Goal: Register for event/course

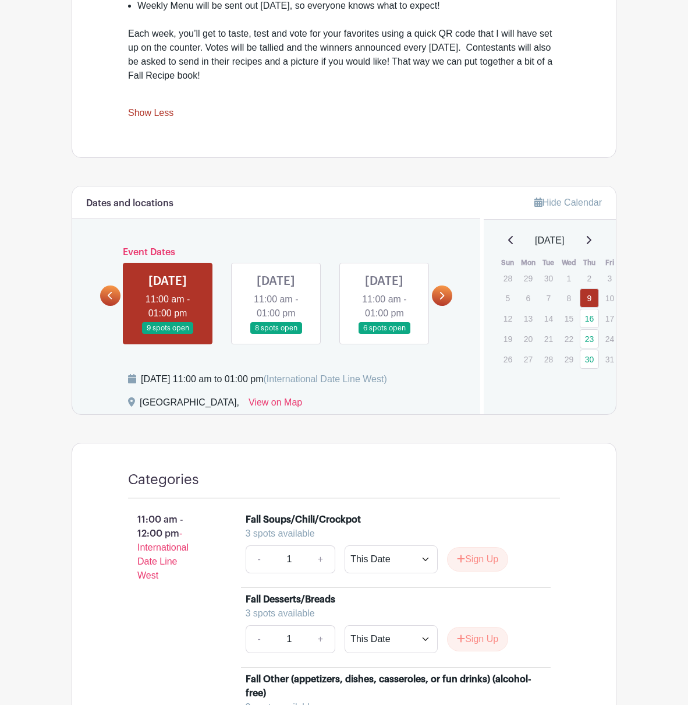
scroll to position [641, 0]
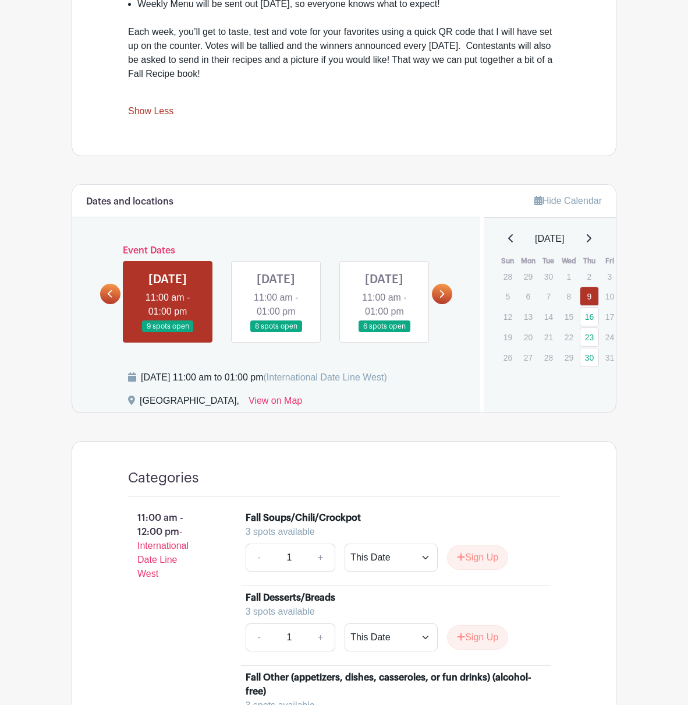
click at [276, 333] on link at bounding box center [276, 333] width 0 height 0
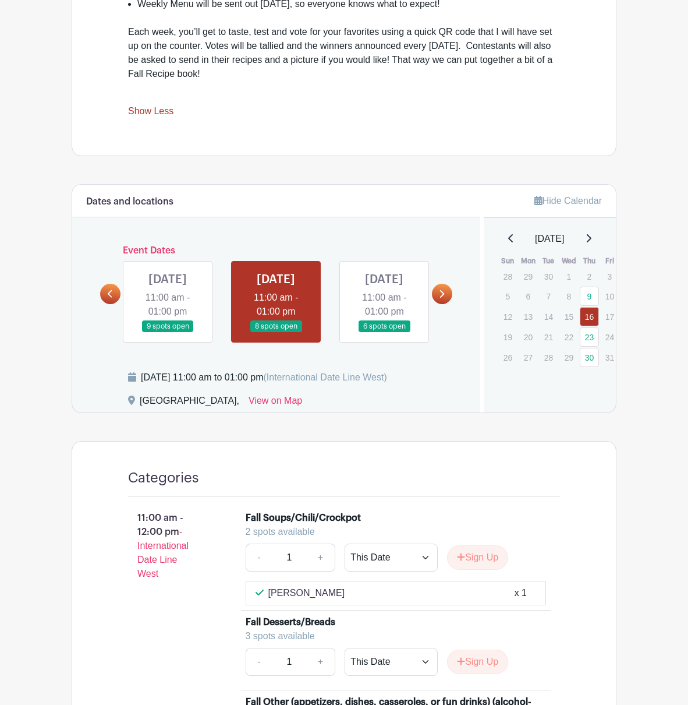
click at [168, 333] on link at bounding box center [168, 333] width 0 height 0
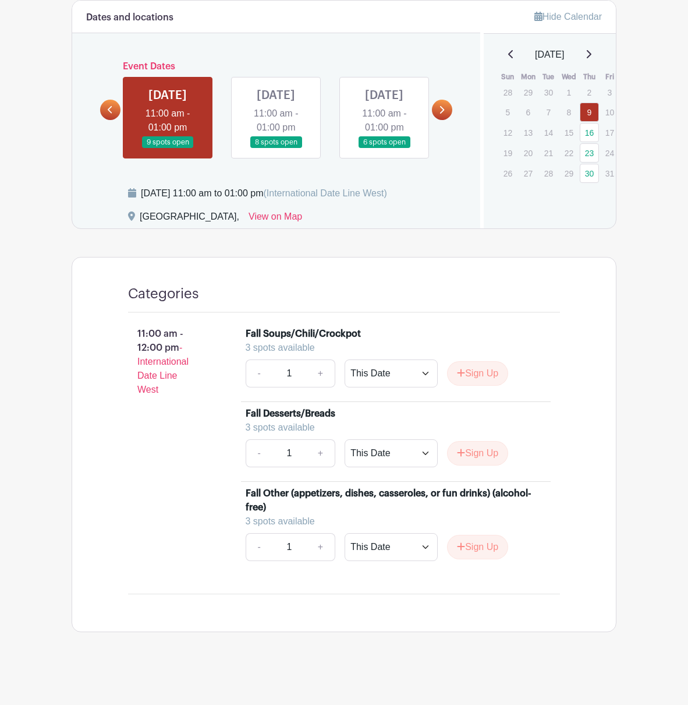
scroll to position [876, 0]
click at [444, 105] on icon at bounding box center [441, 109] width 5 height 9
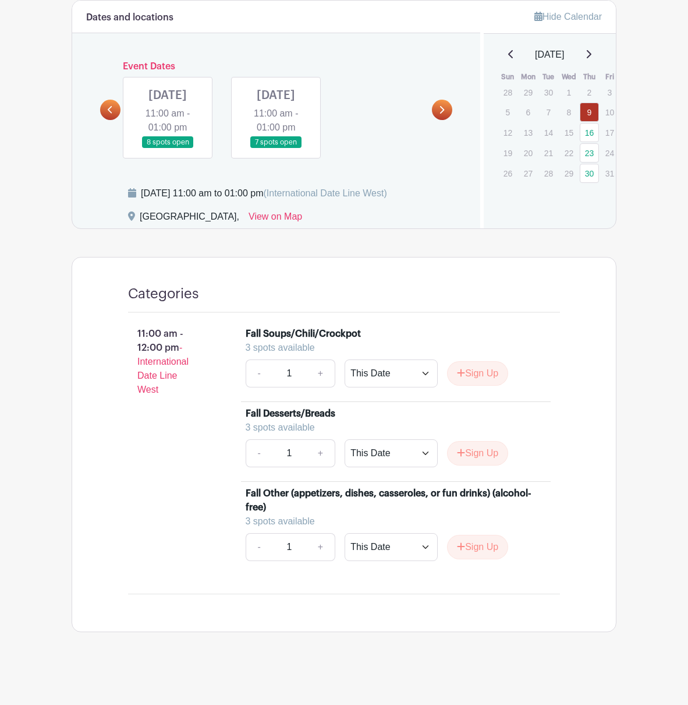
click at [444, 105] on icon at bounding box center [441, 109] width 5 height 9
click at [105, 100] on link at bounding box center [110, 110] width 20 height 20
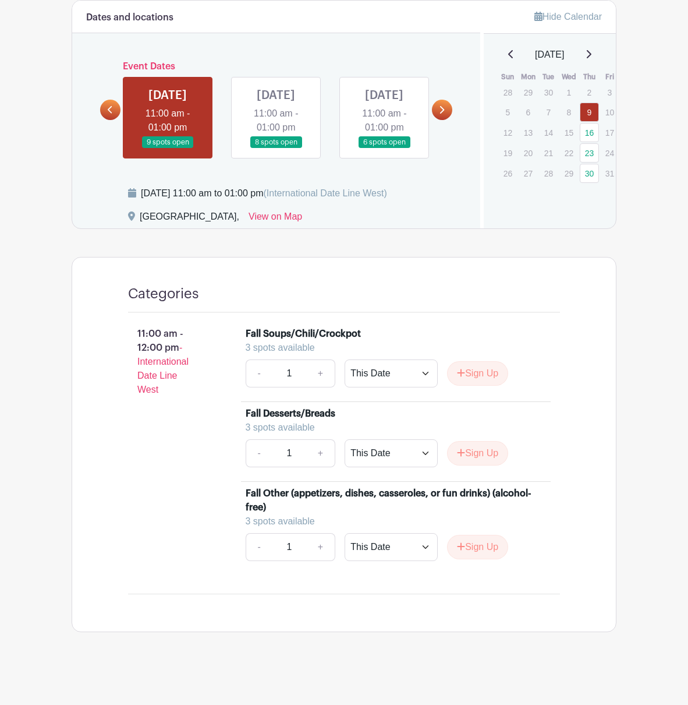
click at [105, 100] on link at bounding box center [110, 110] width 20 height 20
click at [592, 50] on icon at bounding box center [589, 54] width 5 height 8
click at [592, 83] on link "30" at bounding box center [589, 92] width 19 height 19
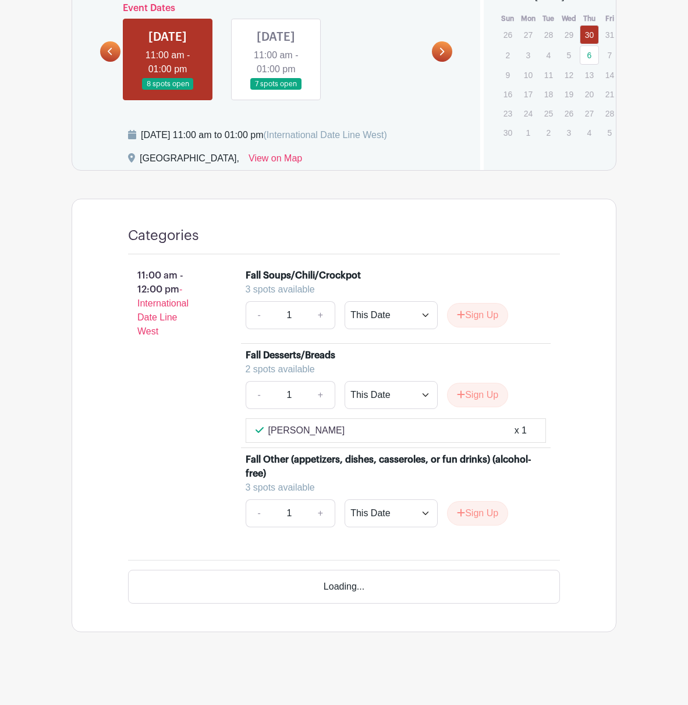
scroll to position [754, 0]
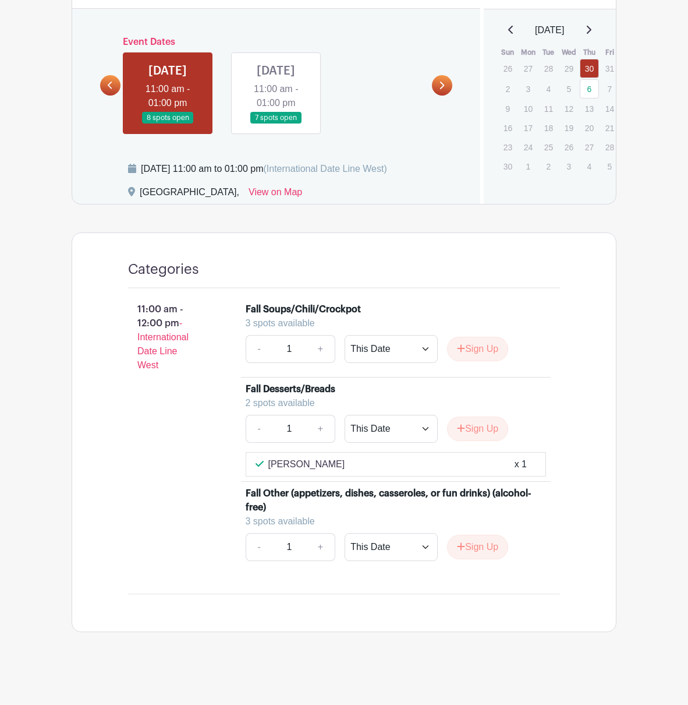
click at [110, 81] on icon at bounding box center [110, 85] width 5 height 9
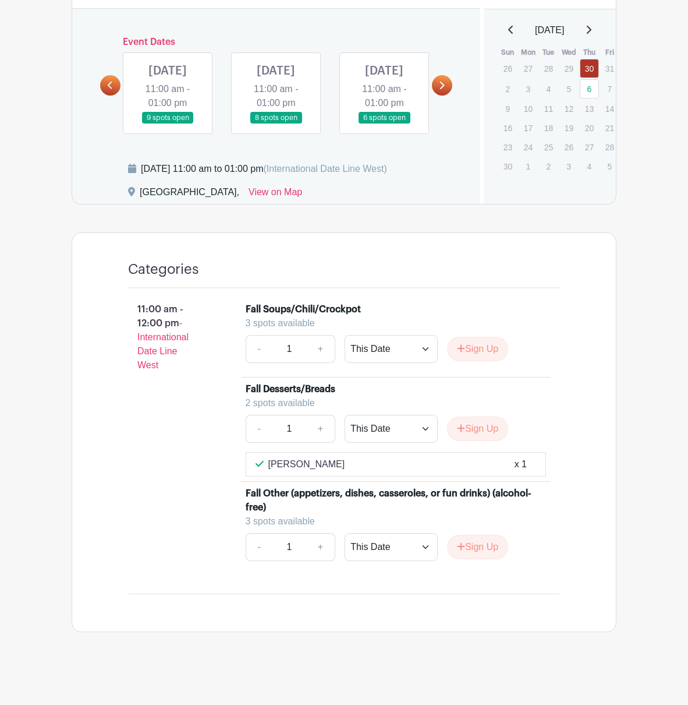
click at [110, 81] on icon at bounding box center [110, 85] width 5 height 9
click at [168, 124] on link at bounding box center [168, 124] width 0 height 0
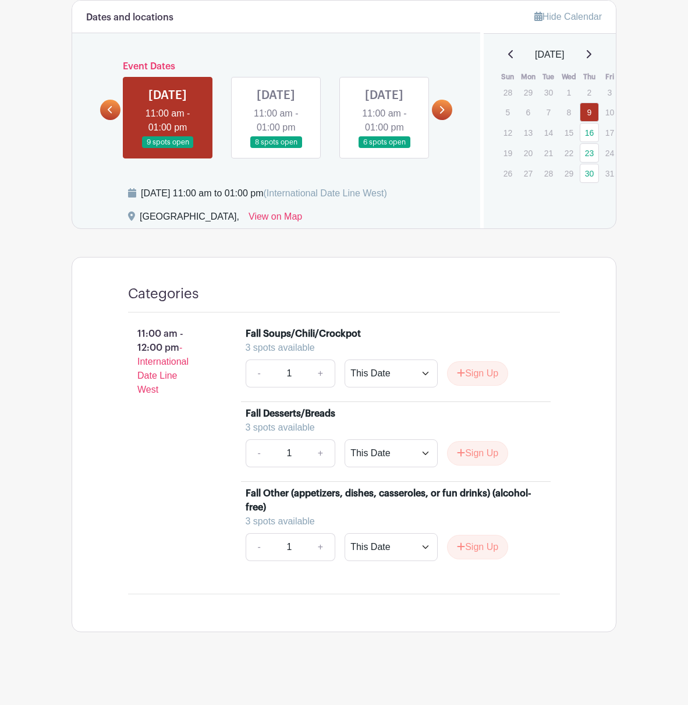
scroll to position [729, 0]
click at [109, 100] on link at bounding box center [110, 110] width 20 height 20
click at [108, 106] on icon at bounding box center [110, 110] width 5 height 8
click at [276, 149] on link at bounding box center [276, 149] width 0 height 0
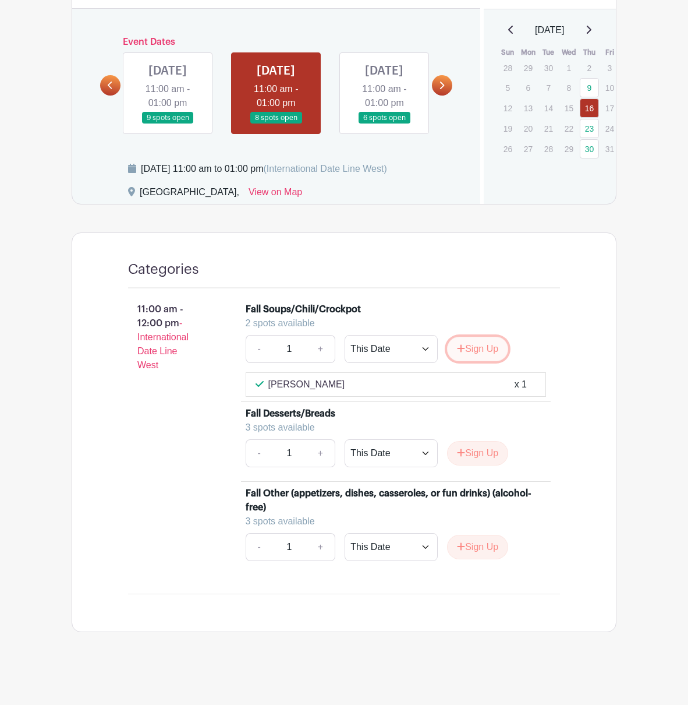
click at [479, 361] on button "Sign Up" at bounding box center [477, 349] width 61 height 24
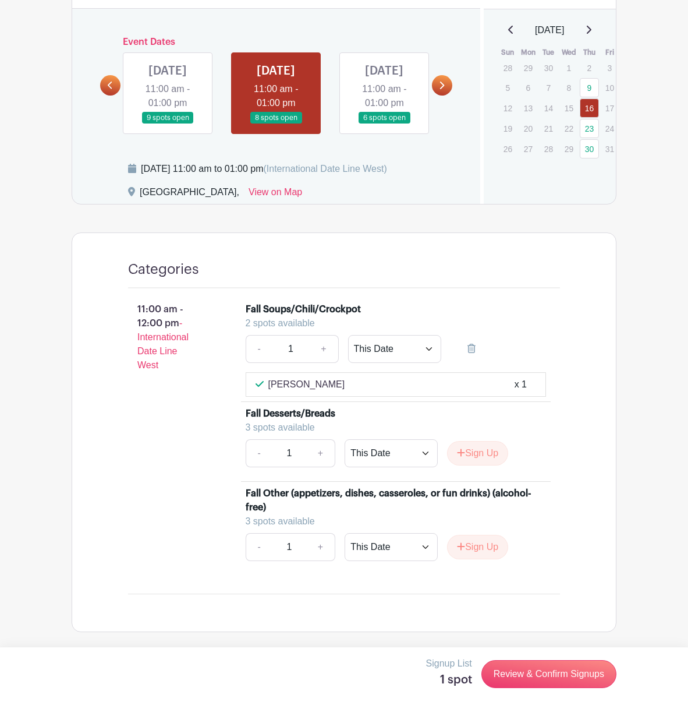
scroll to position [754, 0]
click at [550, 673] on link "Review & Confirm Signups" at bounding box center [549, 674] width 135 height 28
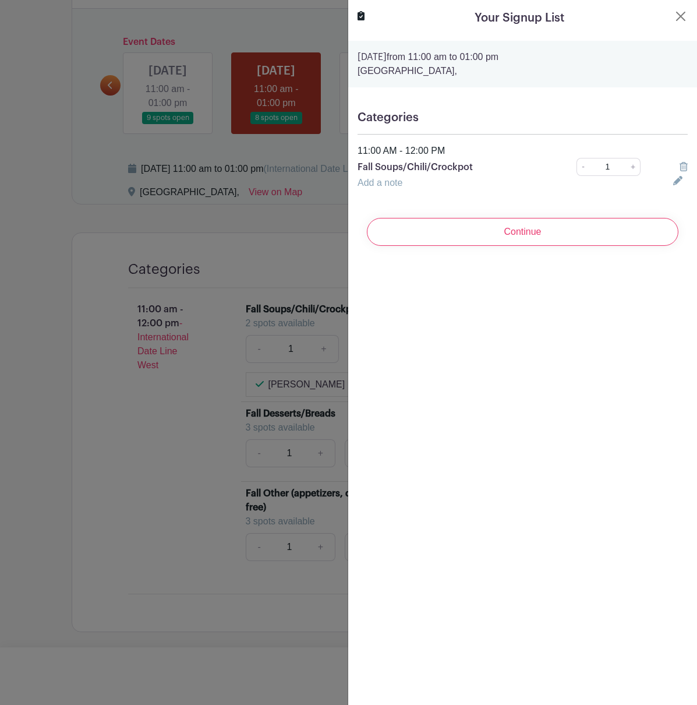
click at [369, 182] on link "Add a note" at bounding box center [380, 183] width 45 height 10
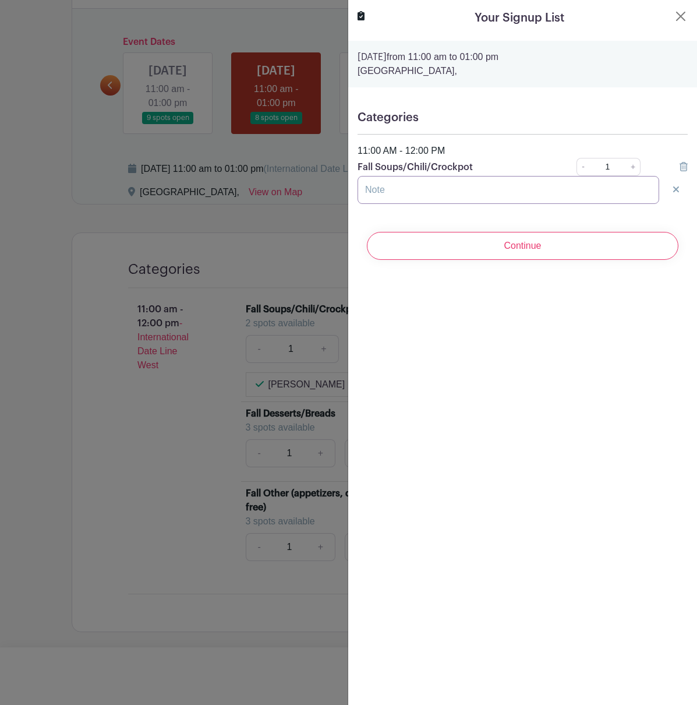
click at [402, 194] on input "text" at bounding box center [509, 190] width 302 height 28
type input "P"
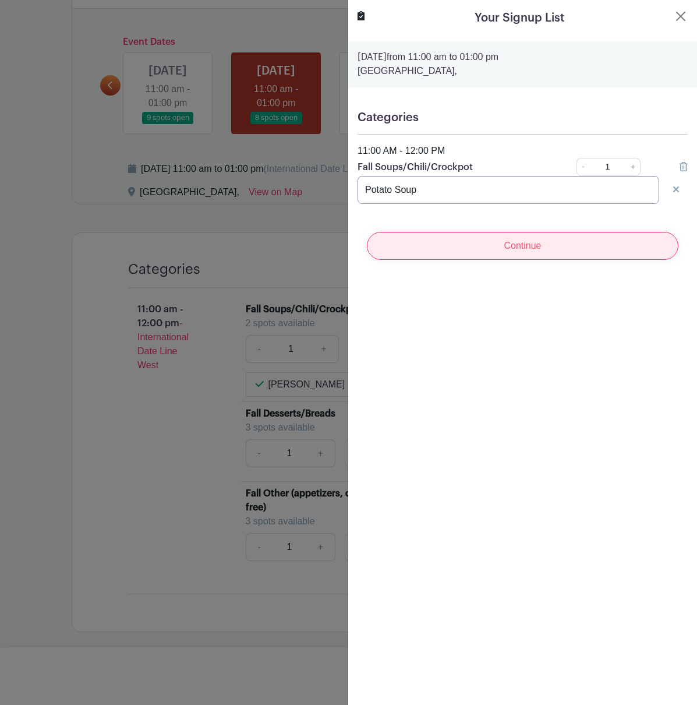
type input "Potato Soup"
click at [504, 247] on input "Continue" at bounding box center [523, 246] width 312 height 28
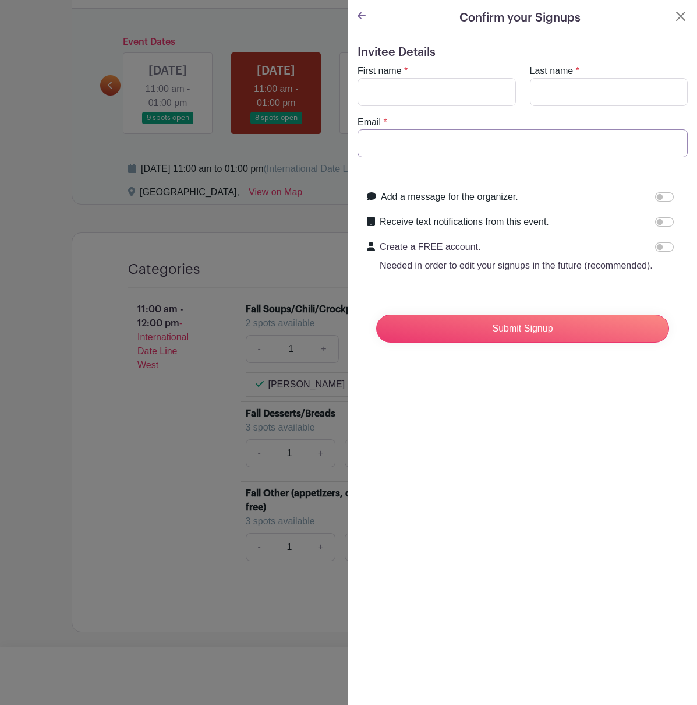
type input "[EMAIL_ADDRESS][DOMAIN_NAME]"
click at [409, 98] on input "First name" at bounding box center [437, 92] width 158 height 28
type input "Amber"
type input "[PERSON_NAME]"
click at [469, 441] on div "Confirm your Signups Invitee Details First name * [PERSON_NAME] Last name * [PE…" at bounding box center [522, 352] width 349 height 705
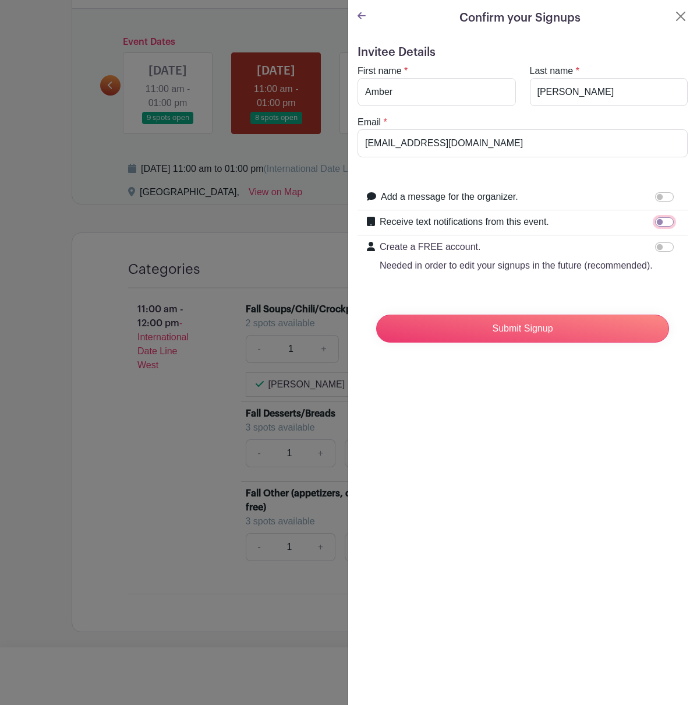
click at [655, 220] on input "Receive text notifications from this event." at bounding box center [664, 221] width 19 height 9
checkbox input "true"
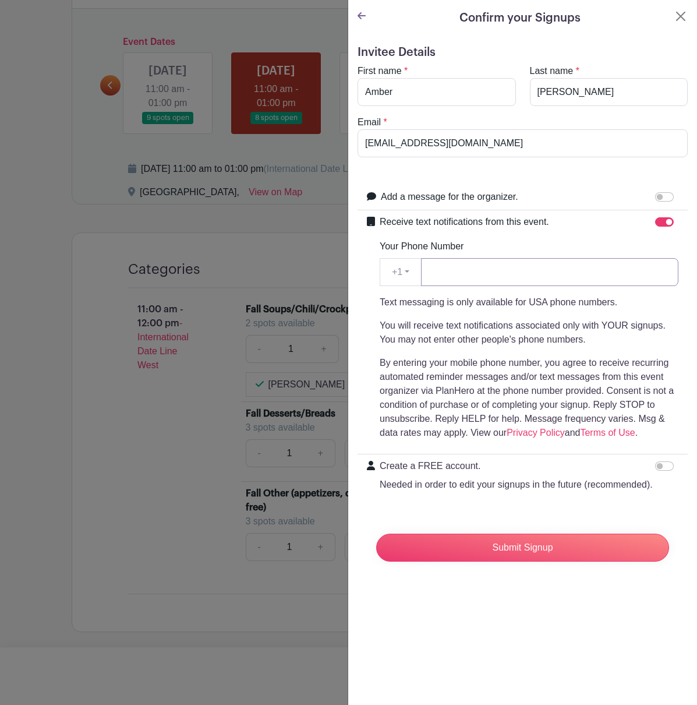
click at [522, 272] on input "Your Phone Number" at bounding box center [549, 272] width 257 height 28
type input "[PHONE_NUMBER]"
click at [485, 561] on input "Submit Signup" at bounding box center [522, 547] width 293 height 28
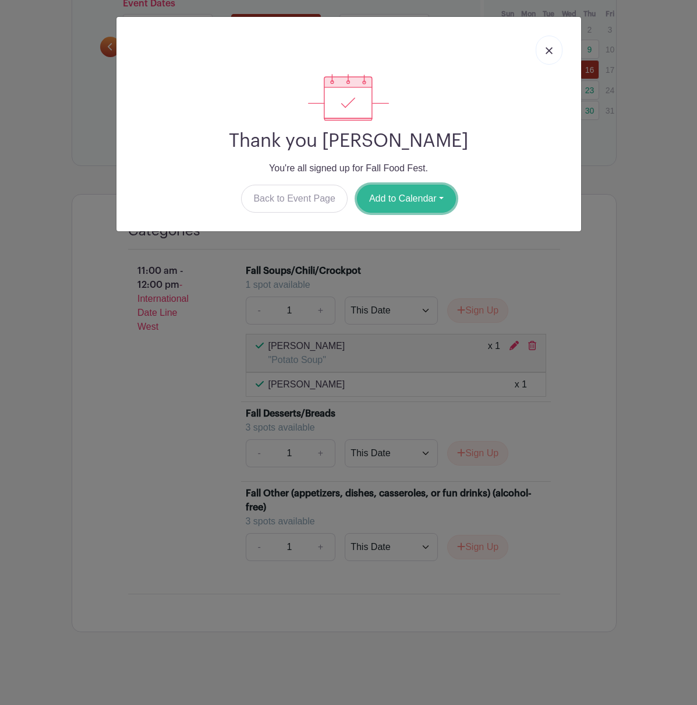
click at [415, 200] on button "Add to Calendar" at bounding box center [406, 199] width 99 height 28
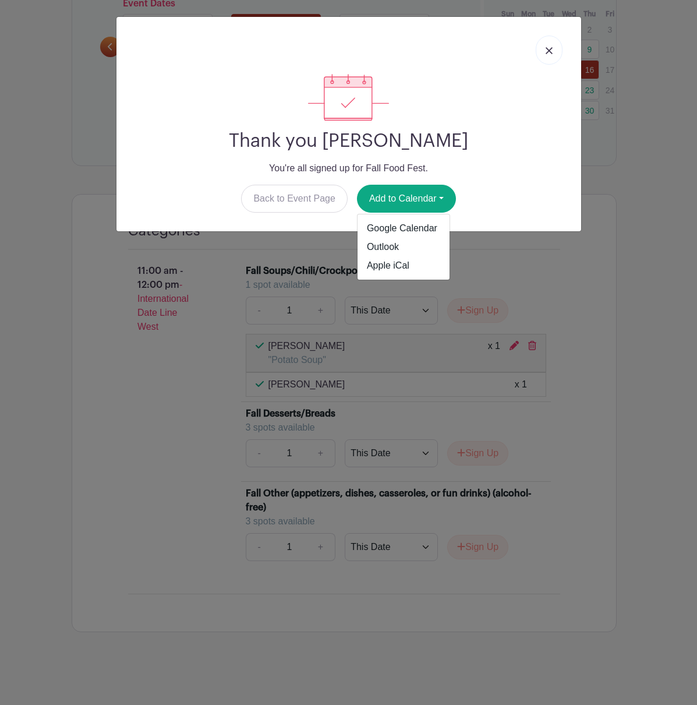
click at [553, 51] on link at bounding box center [549, 50] width 27 height 29
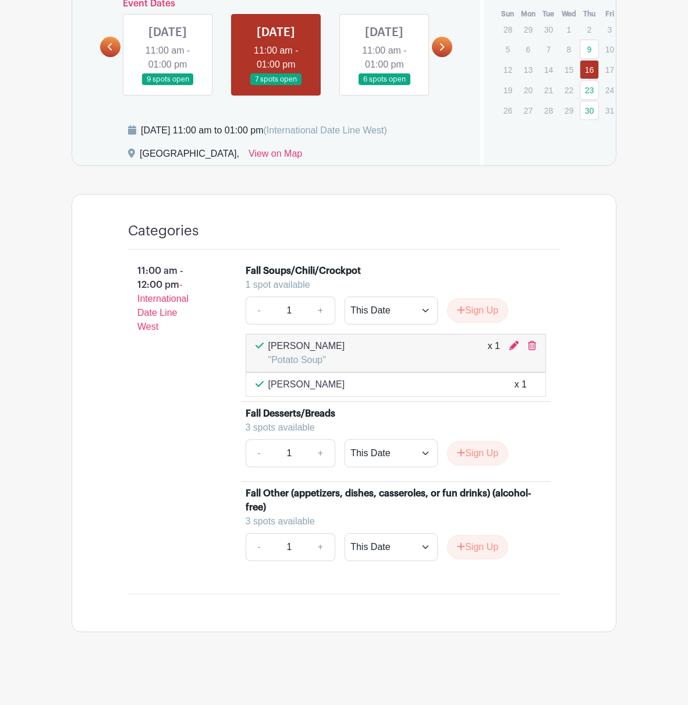
click at [384, 86] on link at bounding box center [384, 86] width 0 height 0
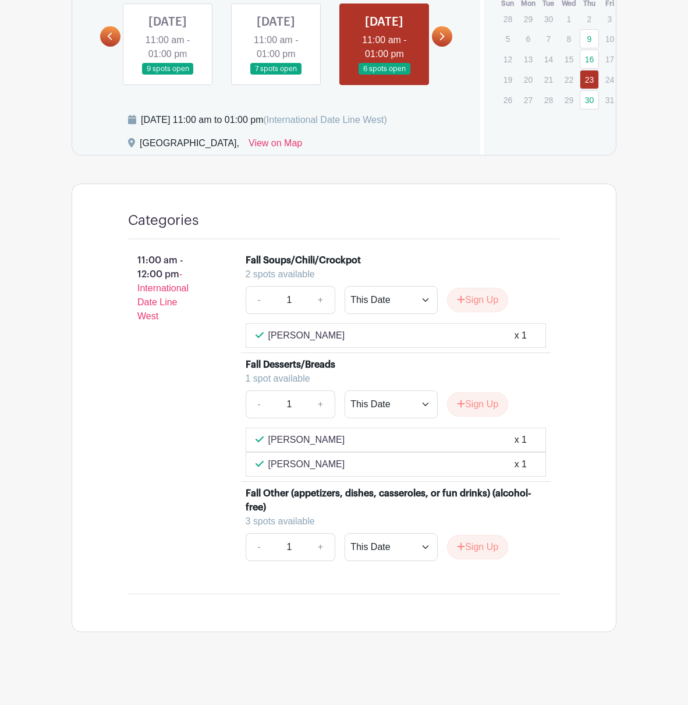
click at [441, 41] on icon at bounding box center [441, 36] width 5 height 9
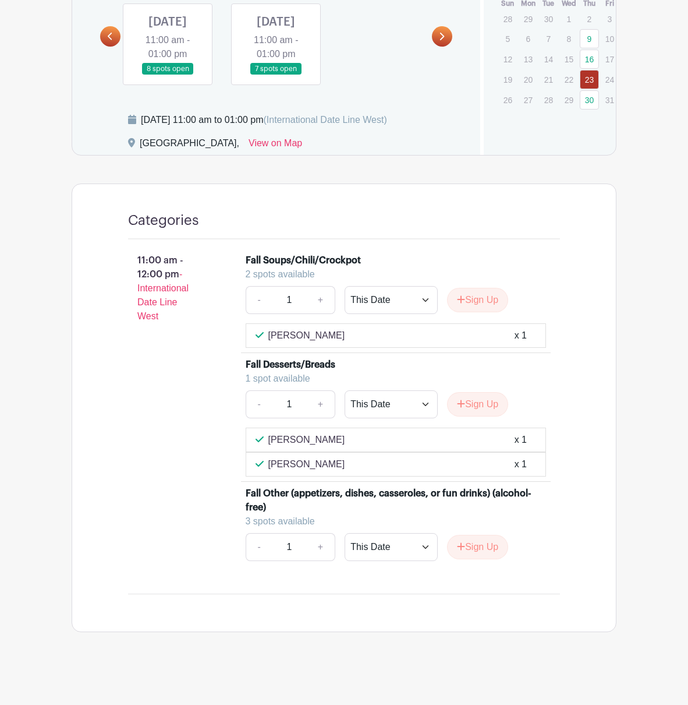
click at [168, 75] on link at bounding box center [168, 75] width 0 height 0
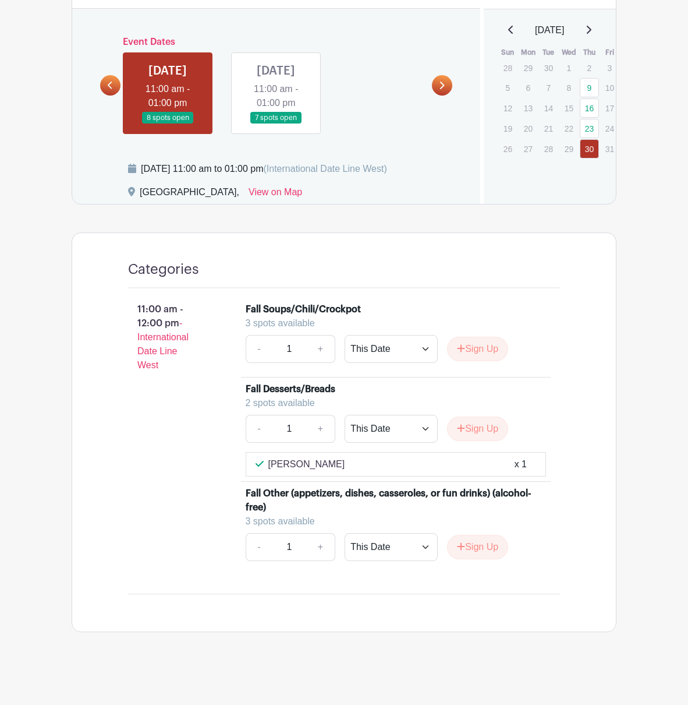
click at [276, 124] on link at bounding box center [276, 124] width 0 height 0
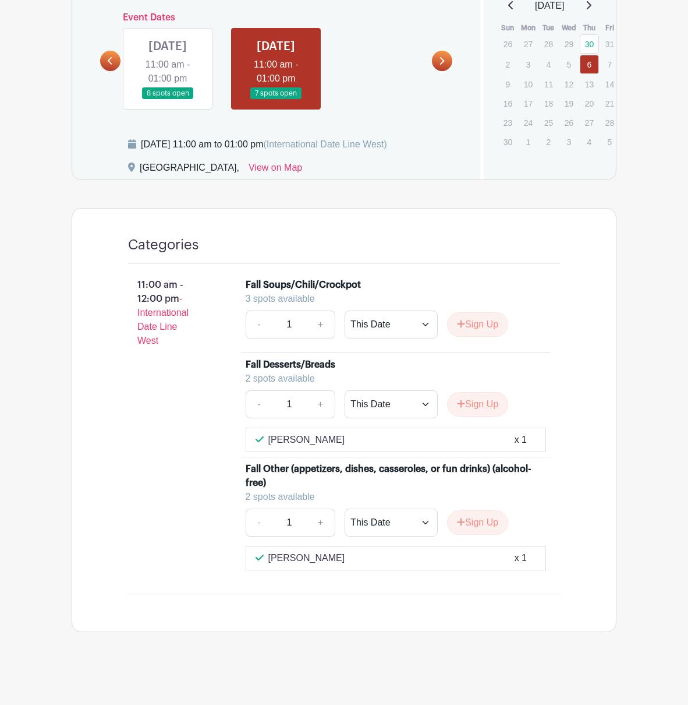
click at [439, 58] on icon at bounding box center [441, 60] width 5 height 9
click at [122, 61] on div "[DATE] 11:00 am - 01:00 pm 8 spots open" at bounding box center [168, 69] width 108 height 82
